Goal: Go to known website: Go to known website

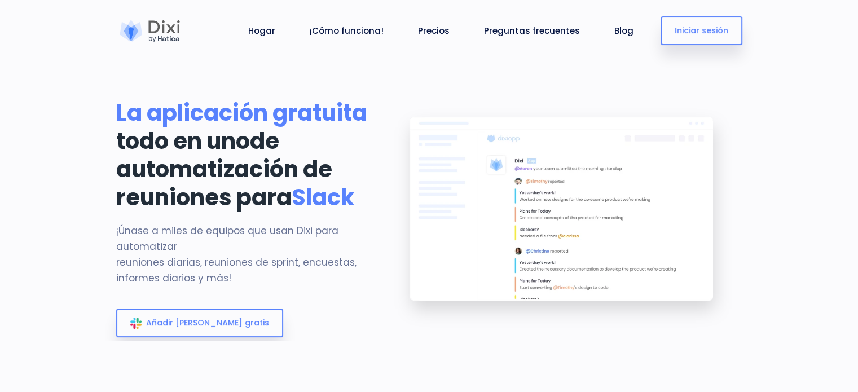
click at [623, 86] on section "La aplicación gratuita todo en uno de automatización de reuniones para Slack ¡Ú…" at bounding box center [429, 170] width 858 height 341
click at [715, 30] on font "Iniciar sesión" at bounding box center [701, 30] width 54 height 11
click at [447, 72] on section "La aplicación gratuita todo en uno de automatización de reuniones para Slack ¡Ú…" at bounding box center [429, 170] width 858 height 341
click at [346, 28] on font "¡Cómo funciona!" at bounding box center [347, 31] width 74 height 12
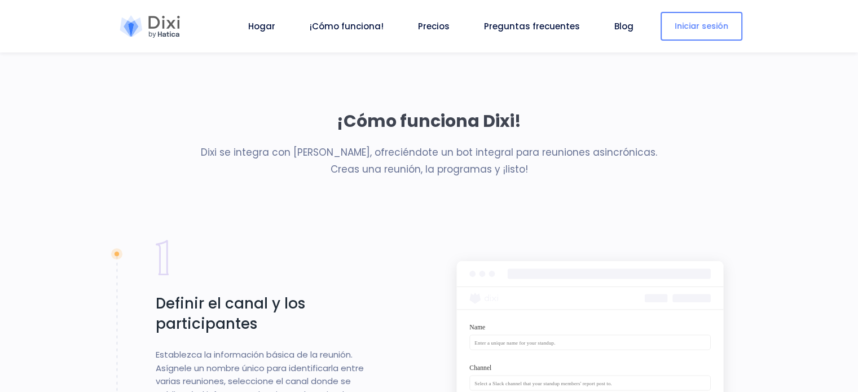
scroll to position [919, 0]
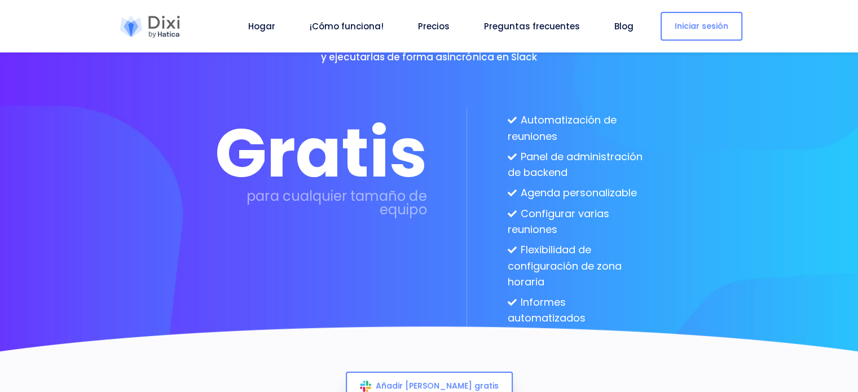
scroll to position [3134, 0]
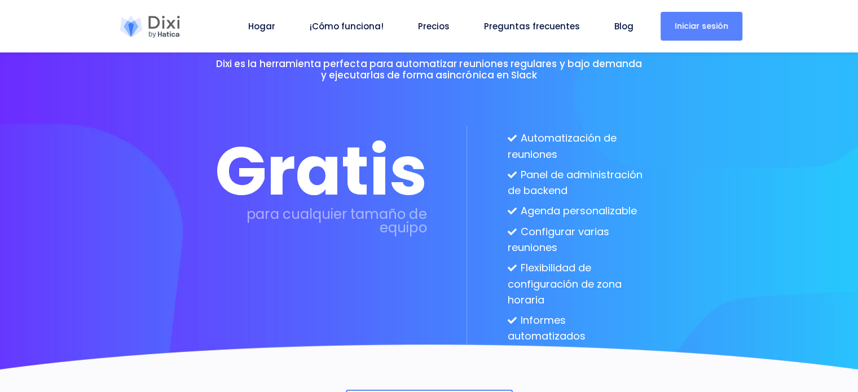
click at [708, 38] on link "Iniciar sesión" at bounding box center [701, 26] width 82 height 29
